Goal: Check status: Check status

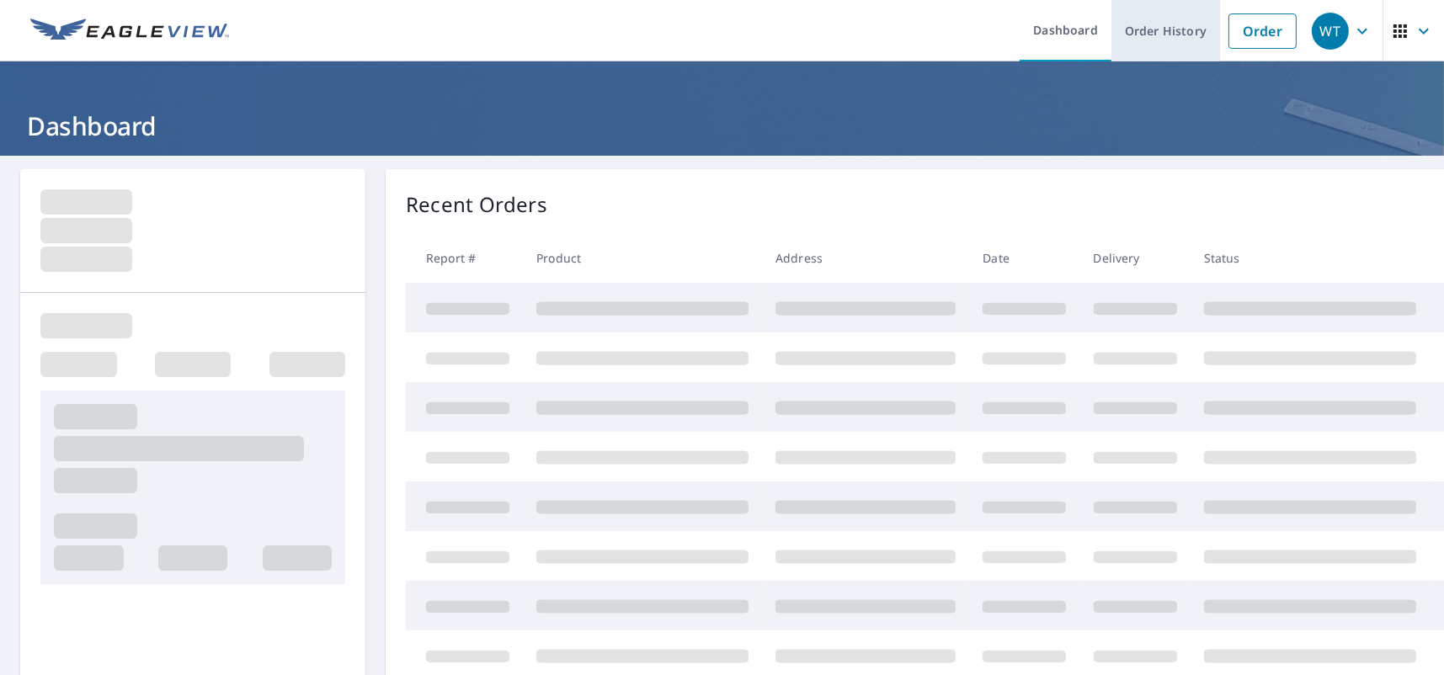
click at [1175, 47] on link "Order History" at bounding box center [1165, 30] width 109 height 61
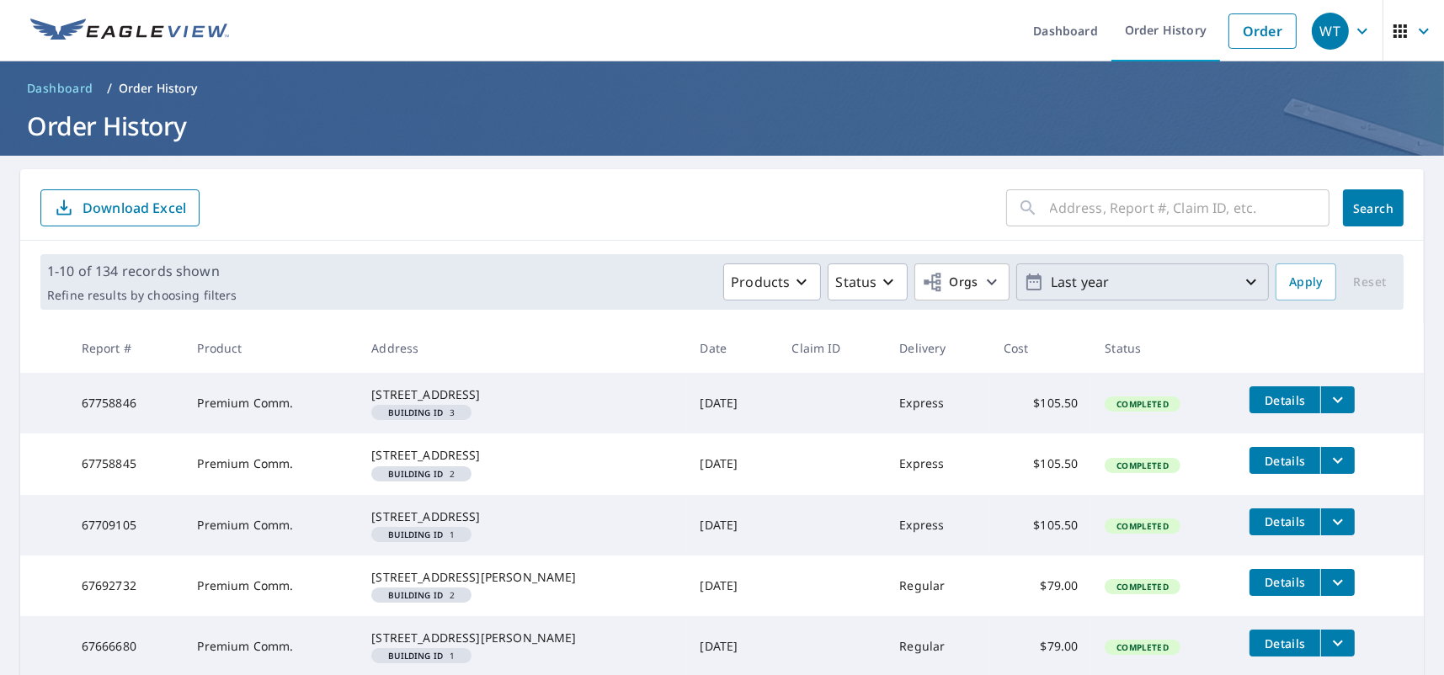
click at [1106, 276] on p "Last year" at bounding box center [1142, 282] width 197 height 29
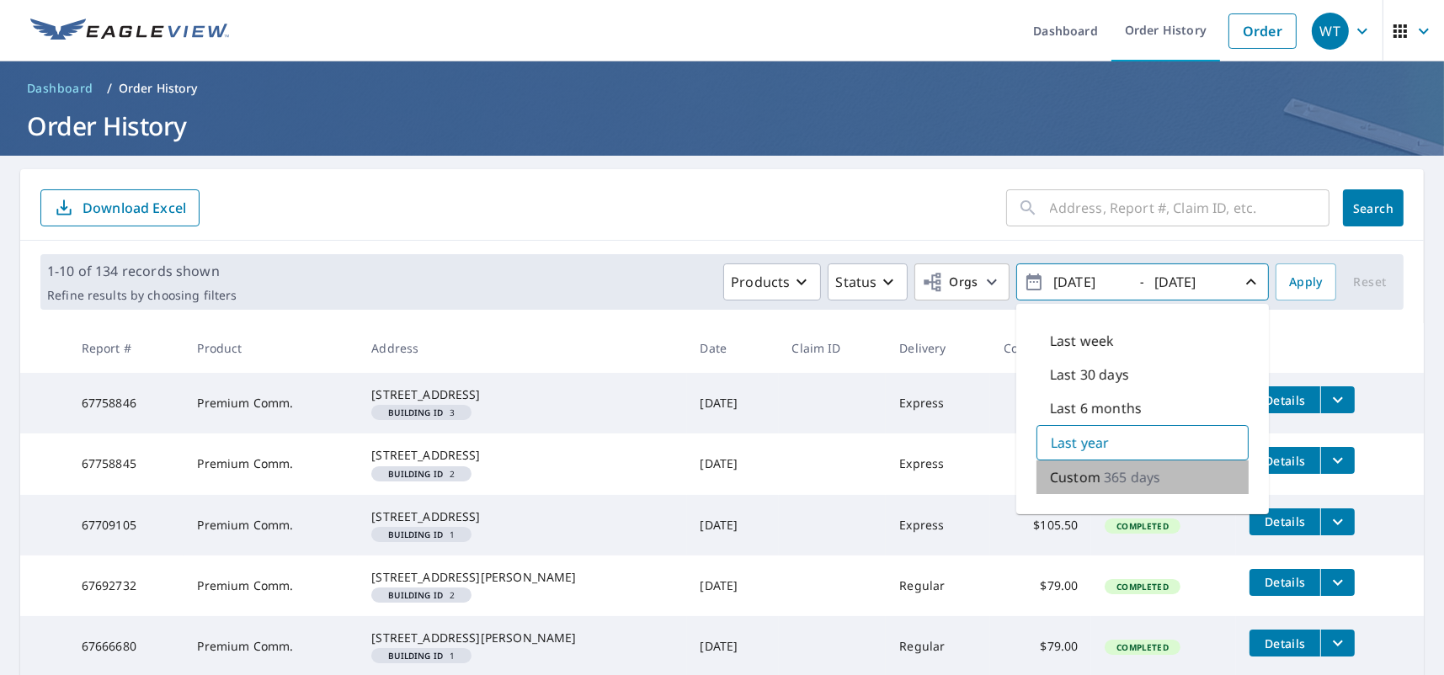
click at [1104, 469] on p "365 days" at bounding box center [1132, 477] width 56 height 20
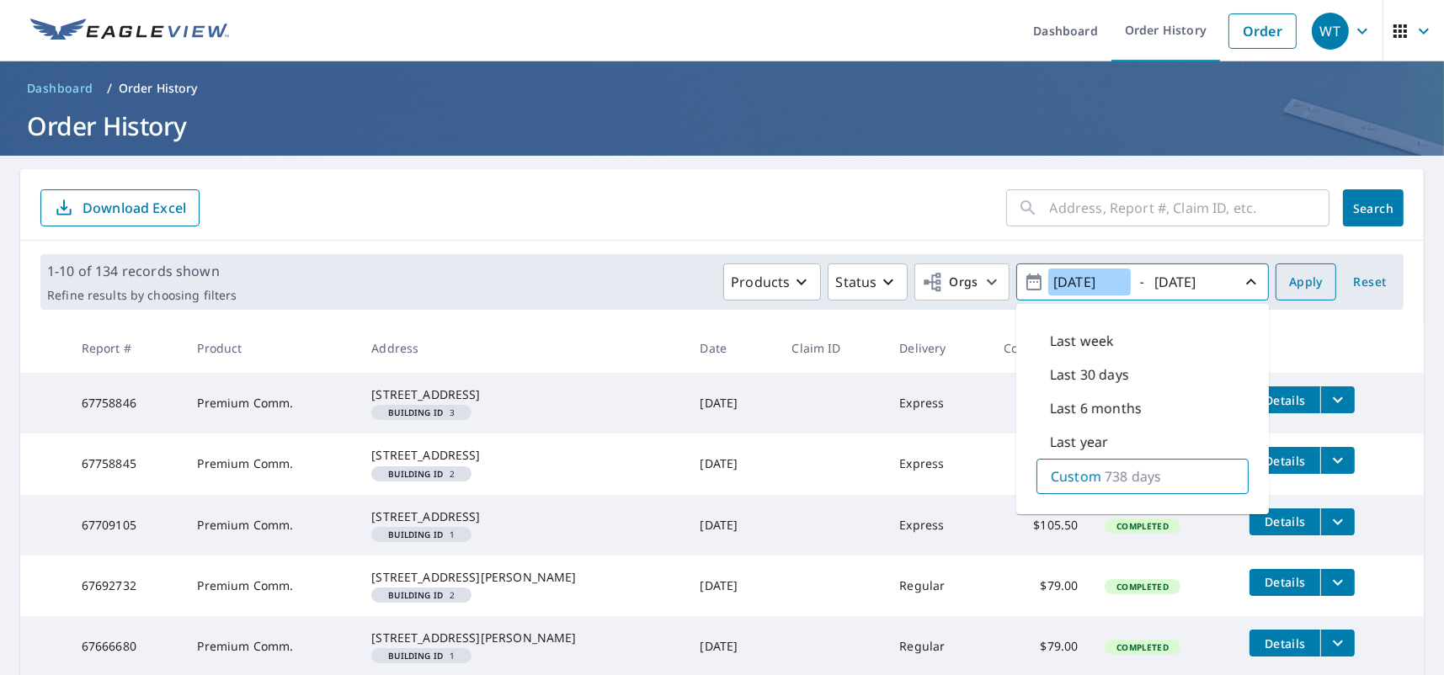
type input "[DATE]"
click at [1307, 285] on span "Apply" at bounding box center [1306, 282] width 34 height 21
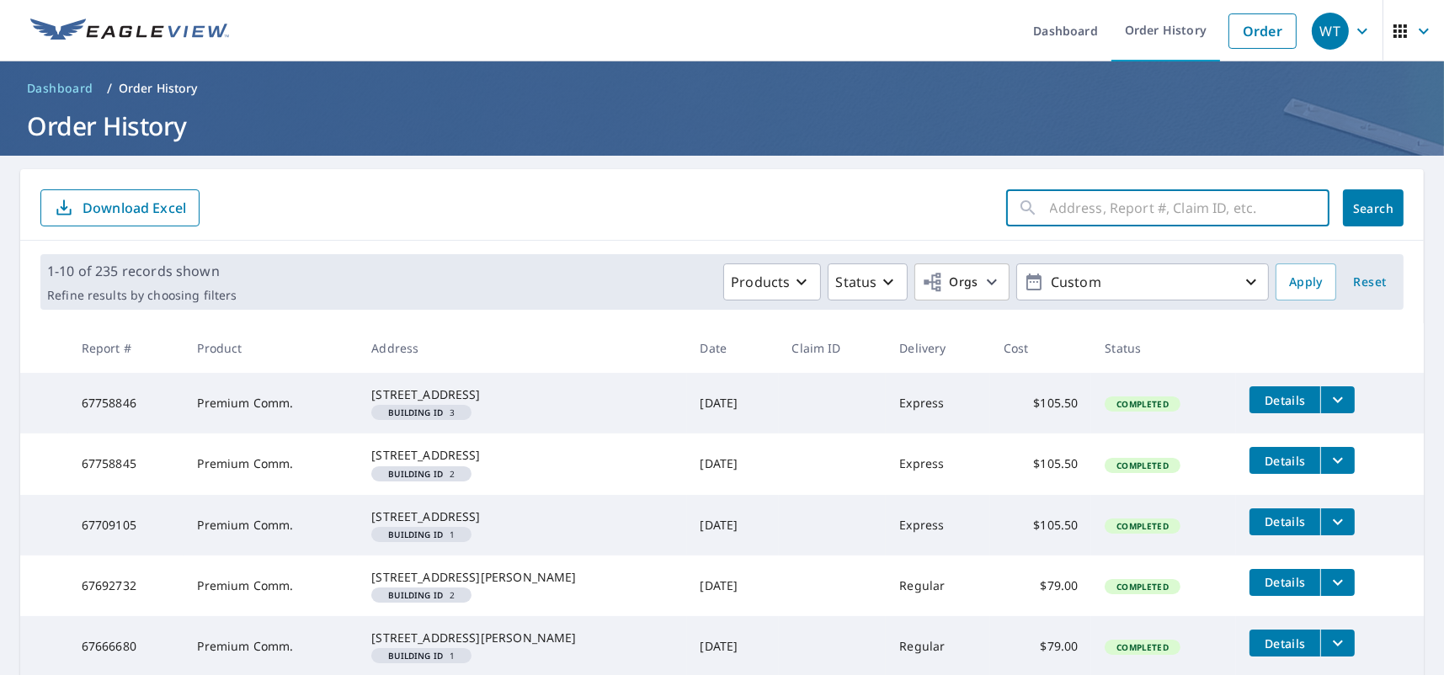
click at [1175, 223] on input "text" at bounding box center [1190, 207] width 280 height 47
type input "[PERSON_NAME]"
click at [1375, 219] on button "Search" at bounding box center [1373, 207] width 61 height 37
